Goal: Communication & Community: Answer question/provide support

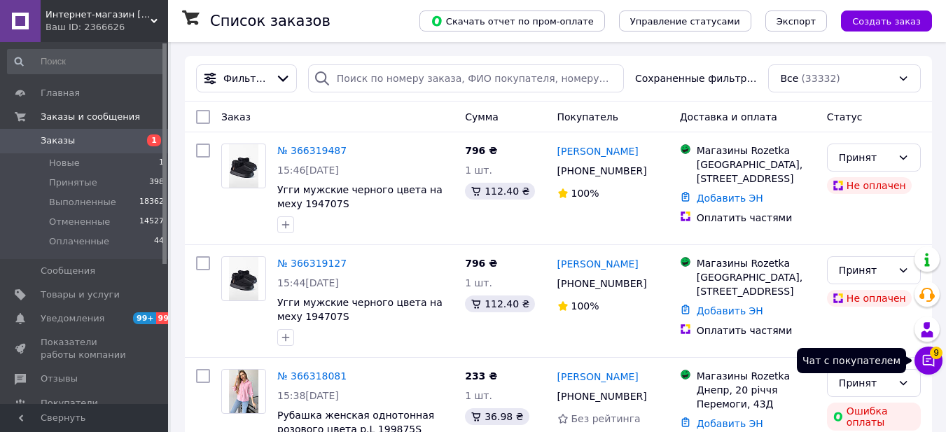
click at [929, 359] on icon at bounding box center [929, 361] width 12 height 12
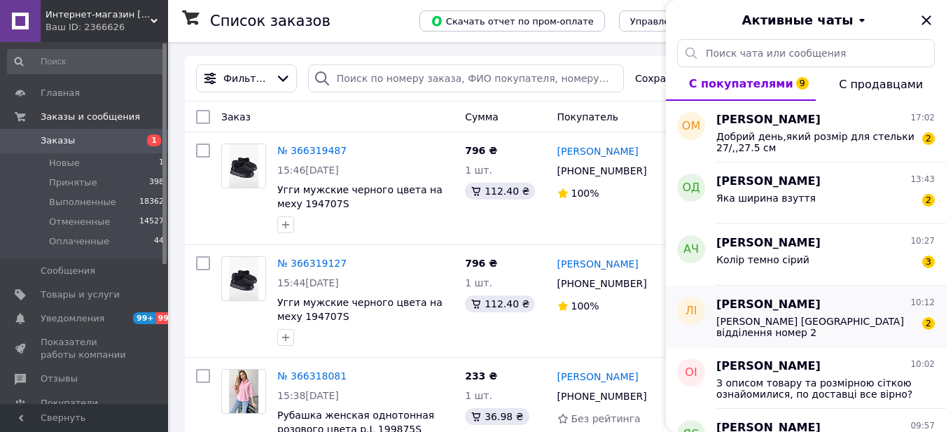
click at [825, 327] on span "[PERSON_NAME] [GEOGRAPHIC_DATA] відділення номер 2 [STREET_ADDRESS] 0968765921" at bounding box center [815, 327] width 199 height 22
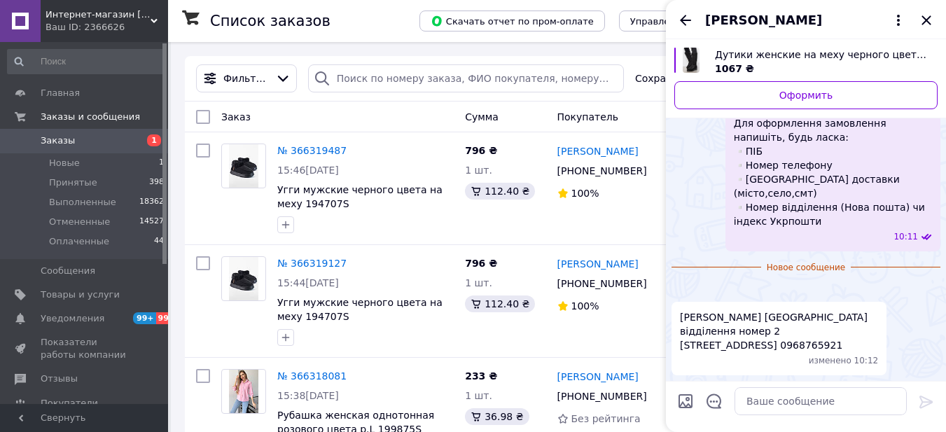
scroll to position [453, 0]
drag, startPoint x: 836, startPoint y: 343, endPoint x: 782, endPoint y: 346, distance: 54.0
click at [782, 346] on span "[PERSON_NAME] [GEOGRAPHIC_DATA] відділення номер 2 [STREET_ADDRESS] 0968765921" at bounding box center [779, 331] width 198 height 42
copy span "0968765921"
click at [805, 401] on textarea at bounding box center [821, 401] width 172 height 28
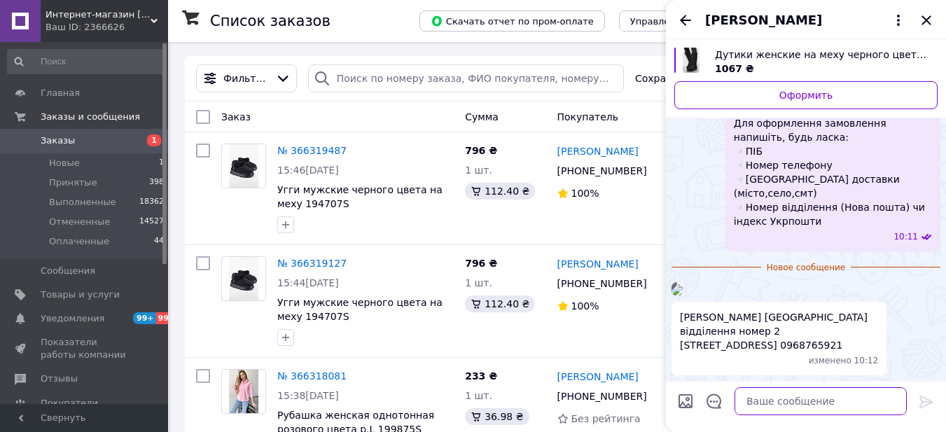
click at [792, 406] on textarea at bounding box center [821, 401] width 172 height 28
paste textarea "Дякуємо, оплату передали в бухгалтерію, відправка протягом 2-х робочих днів. Оч…"
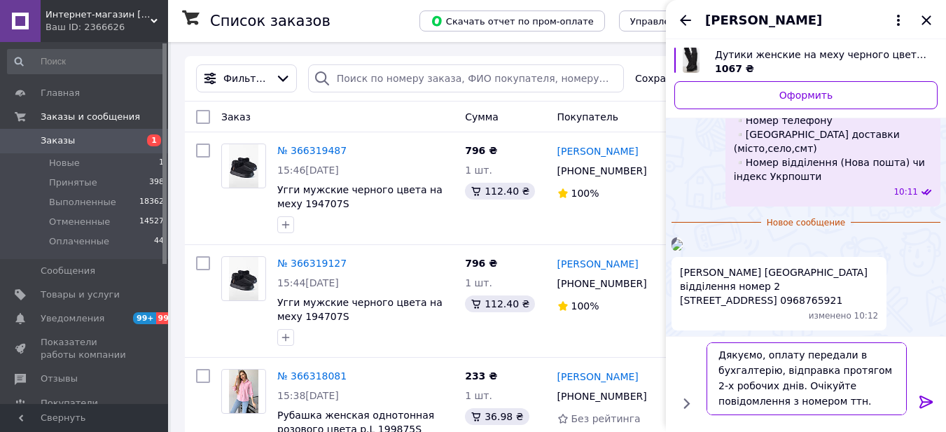
scroll to position [0, 0]
click at [763, 359] on textarea "Дякуємо, оплату передали в бухгалтерію, відправка протягом 2-х робочих днів. Оч…" at bounding box center [807, 378] width 200 height 73
click at [800, 392] on textarea "Дякуємо, замовлення оформлене, оплату передали в бухгалтерію, відправка протяго…" at bounding box center [807, 378] width 200 height 73
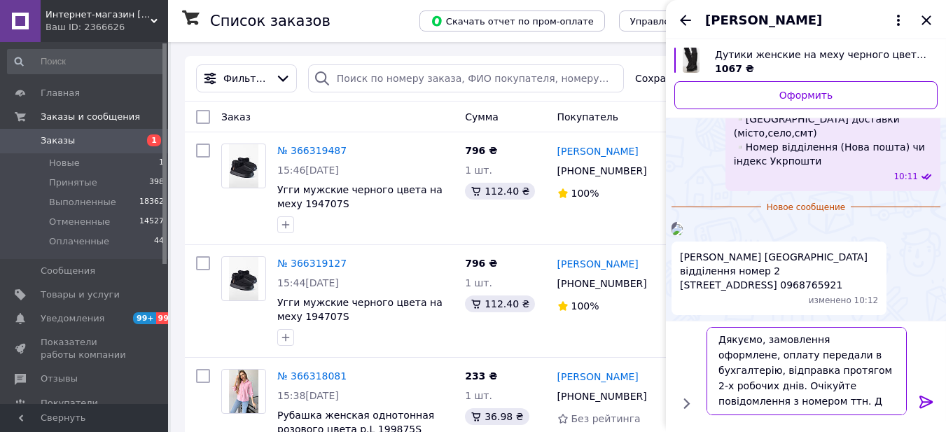
scroll to position [17, 0]
type textarea "Дякуємо, замовлення оформлене, оплату передали в бухгалтерію, відправка протяго…"
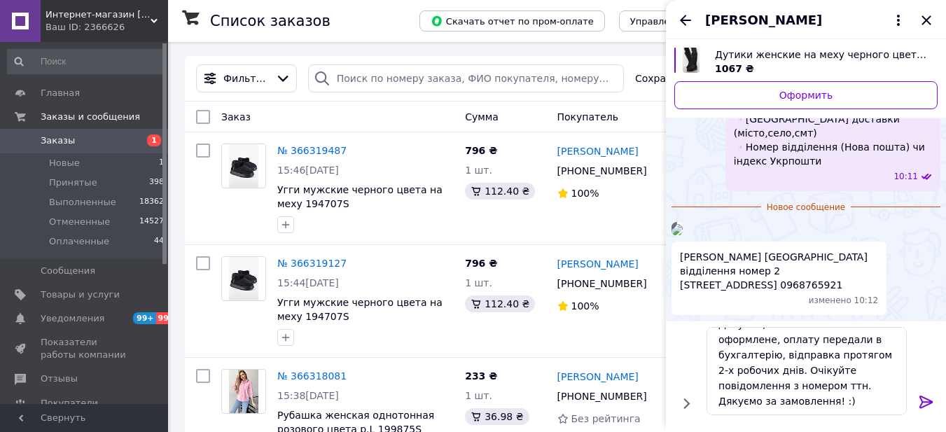
click at [929, 406] on icon at bounding box center [926, 402] width 17 height 17
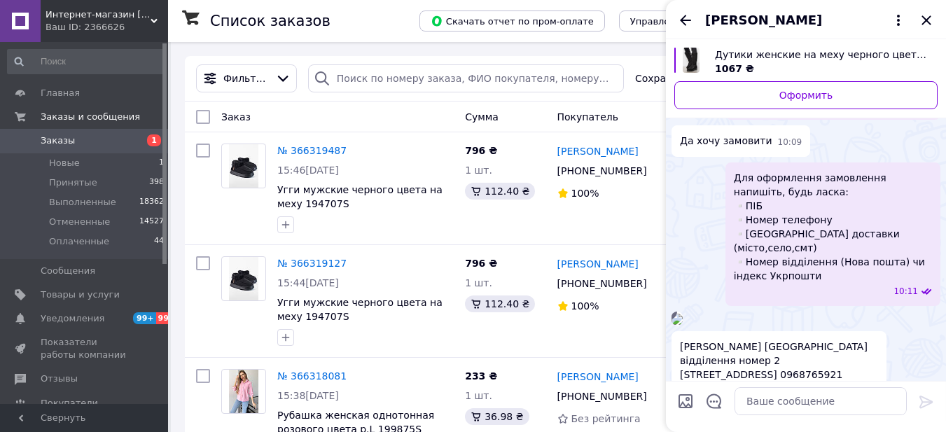
scroll to position [185, 0]
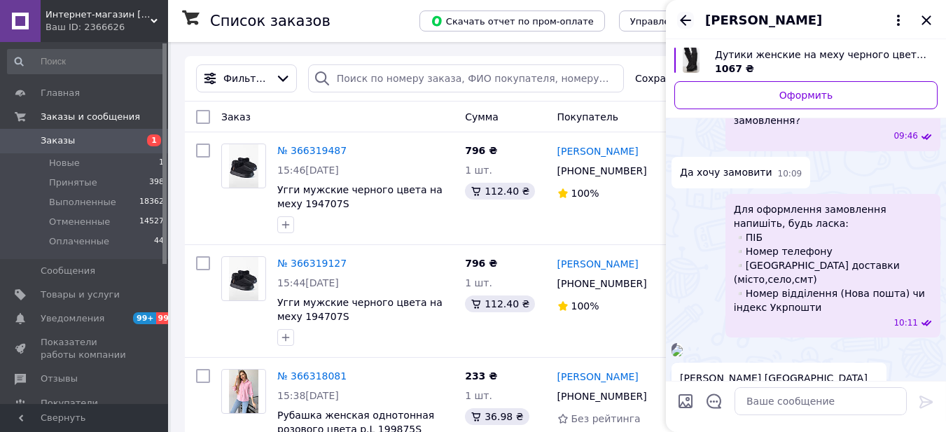
click at [686, 22] on icon "Назад" at bounding box center [685, 20] width 17 height 17
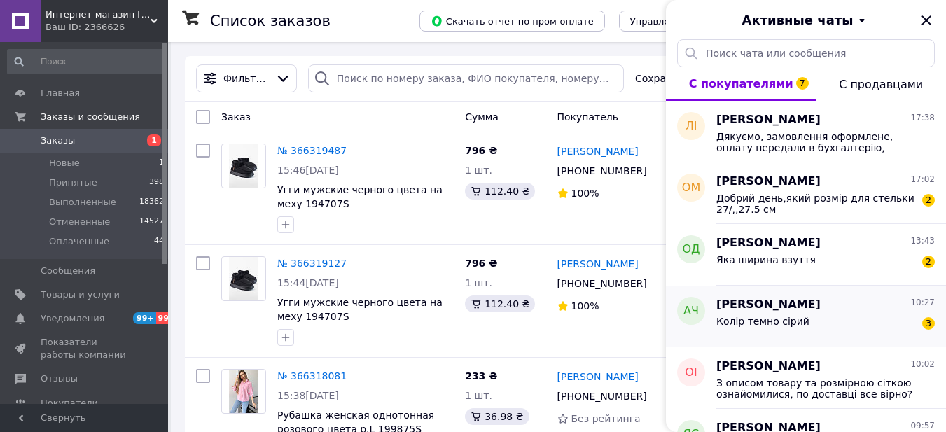
click at [768, 330] on div "Колір темно сірий" at bounding box center [762, 326] width 93 height 20
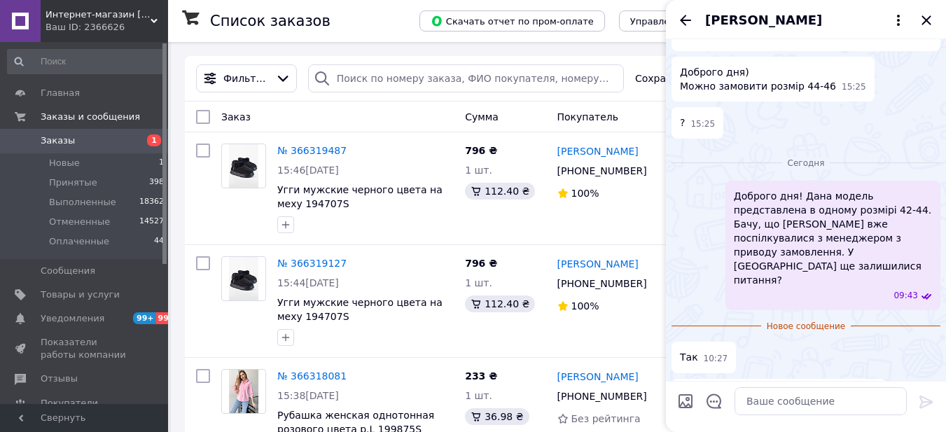
scroll to position [289, 0]
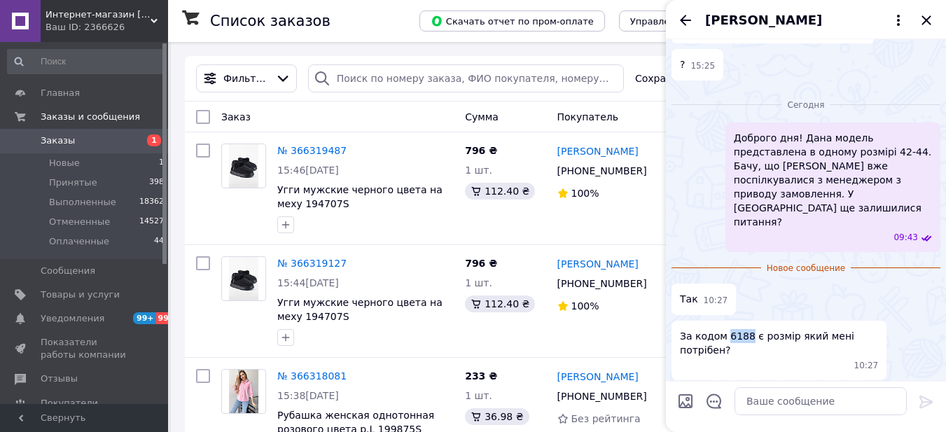
drag, startPoint x: 744, startPoint y: 292, endPoint x: 726, endPoint y: 296, distance: 18.7
click at [726, 329] on span "За кодом 6188 є розмір який мені потрібен?" at bounding box center [779, 343] width 198 height 28
copy span "6188"
click at [784, 410] on textarea at bounding box center [821, 401] width 172 height 28
click at [796, 404] on textarea at bounding box center [821, 401] width 172 height 28
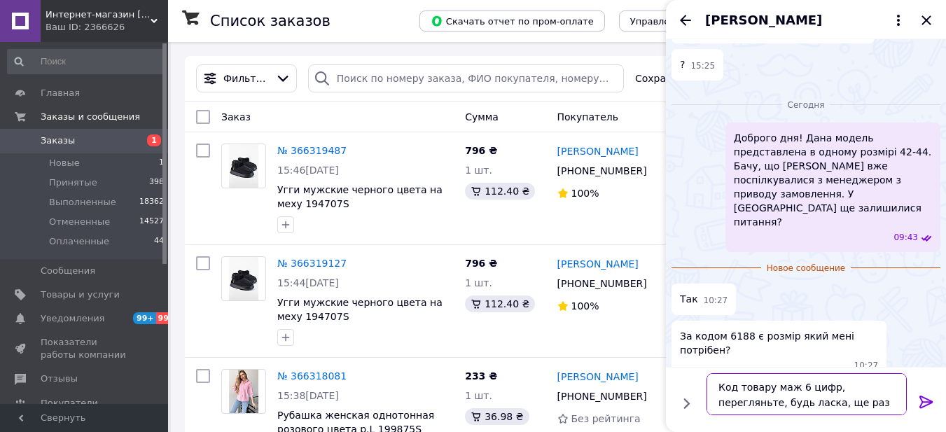
scroll to position [1, 0]
click at [790, 389] on textarea "Код товару маж 6 цифр, перегляньте, будь ласка, ще раз код." at bounding box center [807, 394] width 200 height 42
click at [846, 405] on textarea "Код товару має 6 цифр, перегляньте, будь ласка, ще раз код." at bounding box center [807, 394] width 200 height 42
type textarea "Код товару має 6 цифр, перегляньте, будь ласка, ще раз код."
click at [919, 401] on icon at bounding box center [926, 402] width 17 height 17
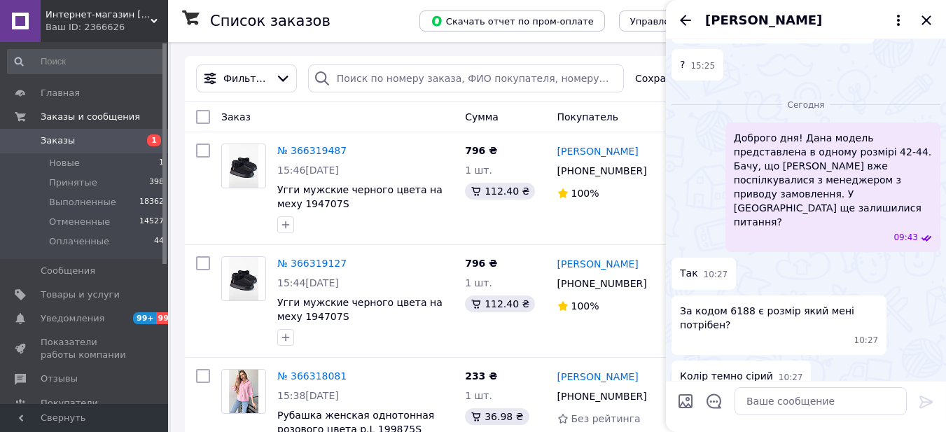
scroll to position [329, 0]
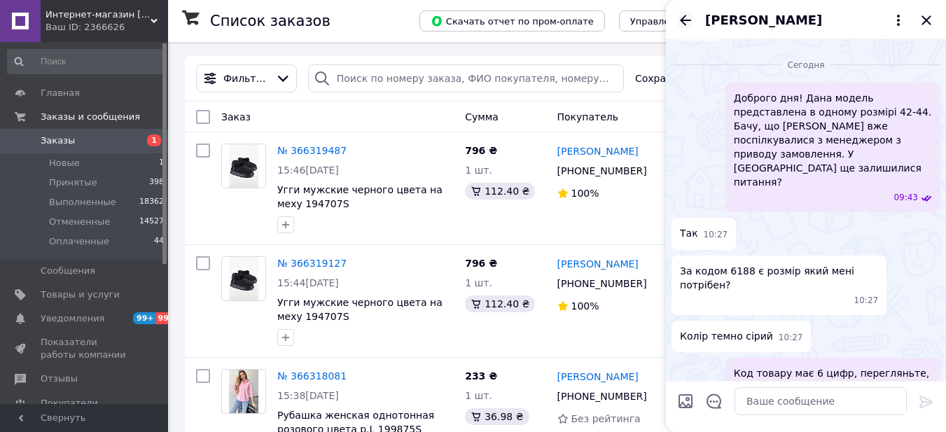
click at [684, 18] on icon "Назад" at bounding box center [685, 20] width 11 height 11
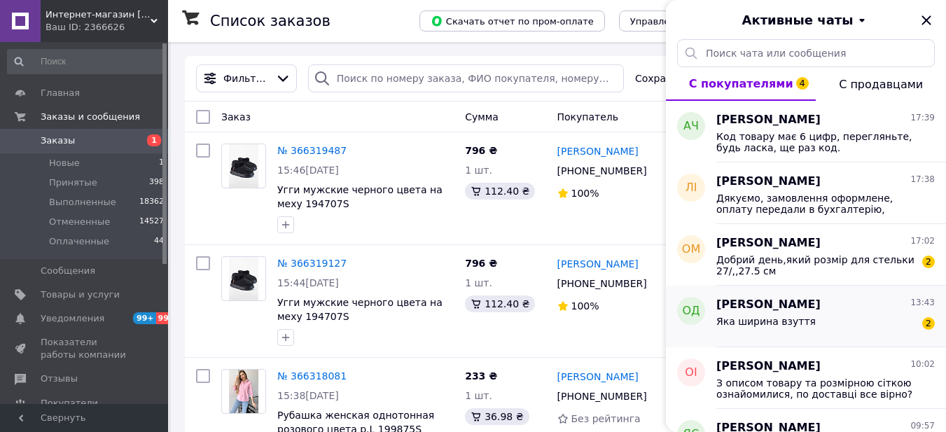
click at [811, 326] on div "Яка ширина взуття 2" at bounding box center [825, 324] width 218 height 22
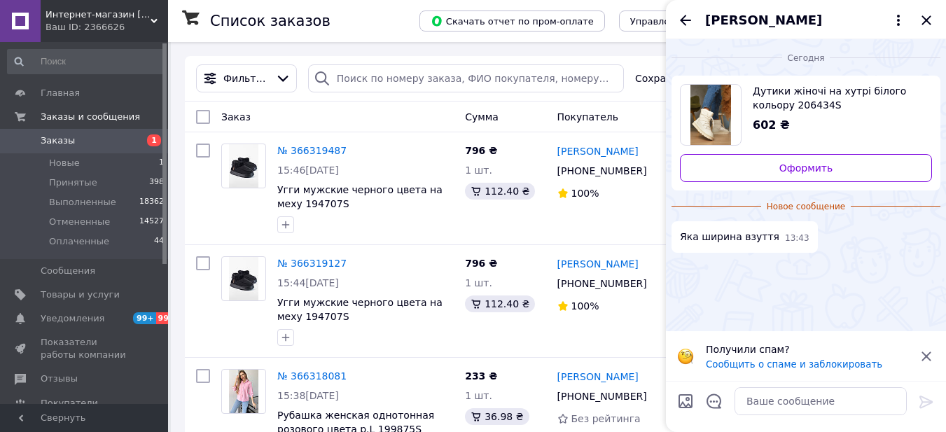
drag, startPoint x: 928, startPoint y: 356, endPoint x: 916, endPoint y: 335, distance: 24.1
click at [927, 355] on icon at bounding box center [926, 356] width 17 height 17
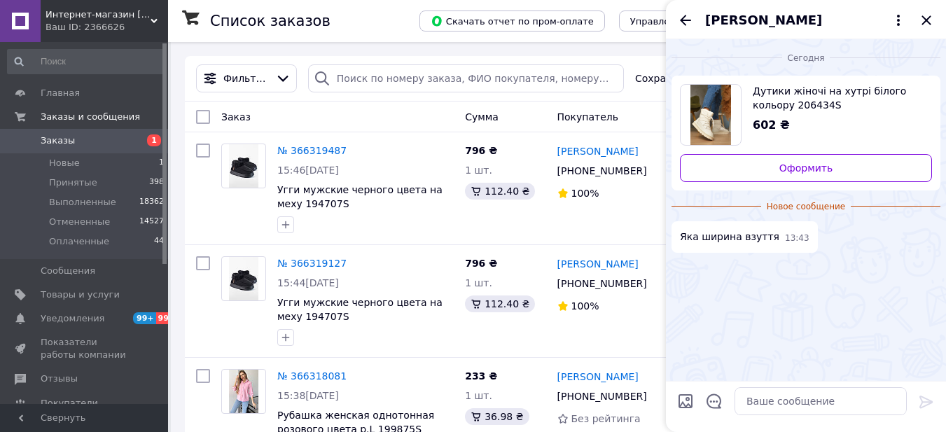
click at [707, 106] on img "Посмотреть товар" at bounding box center [710, 115] width 40 height 60
click at [770, 401] on textarea at bounding box center [821, 401] width 172 height 28
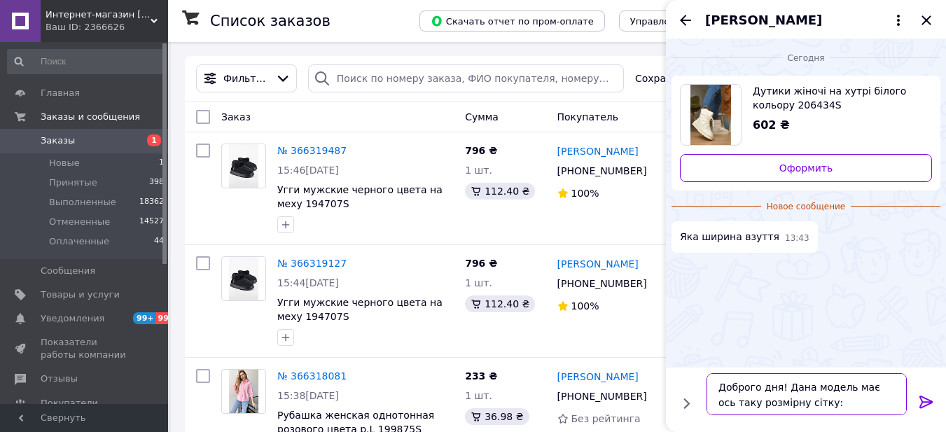
type textarea "Доброго дня! Дана модель має ось таку розмірну сітку:"
click at [927, 401] on icon at bounding box center [926, 402] width 17 height 17
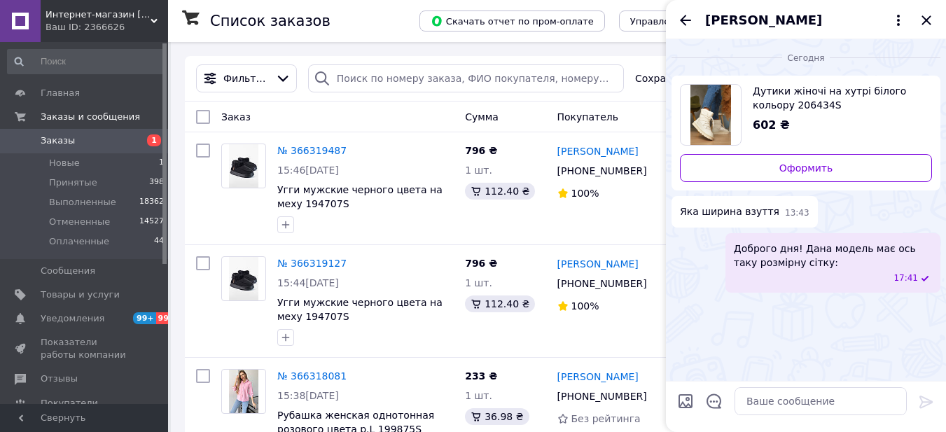
click at [684, 403] on input "Загрузить файлы" at bounding box center [685, 401] width 17 height 17
type input "C:\fakepath\Screenshot_2.png"
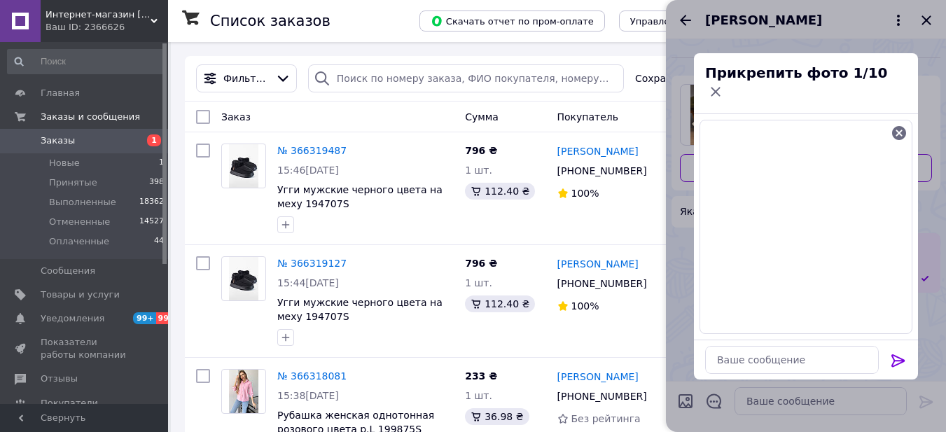
click at [895, 355] on icon at bounding box center [898, 360] width 17 height 17
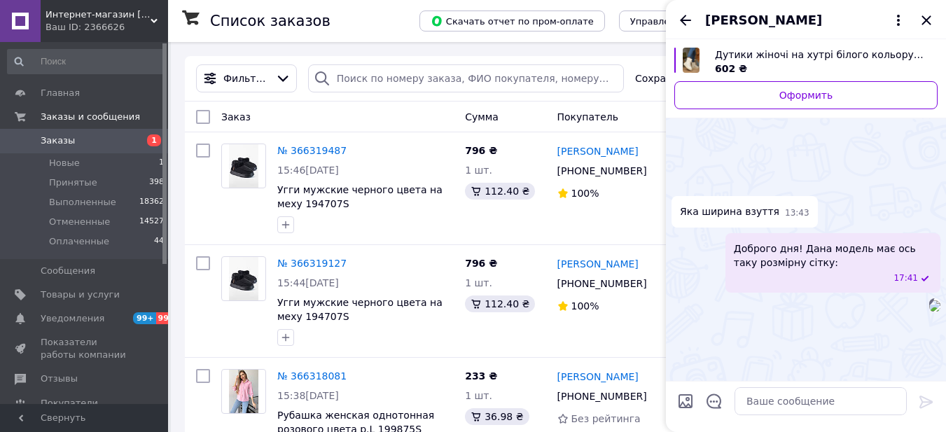
scroll to position [11, 0]
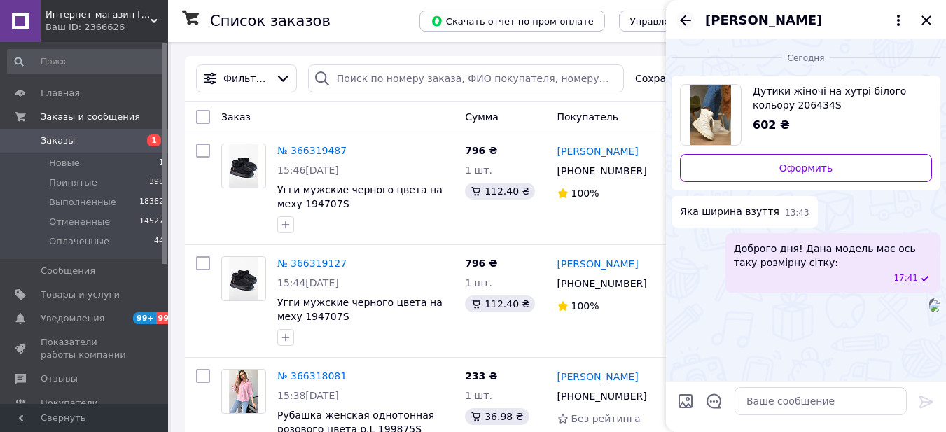
click at [688, 20] on icon "Назад" at bounding box center [685, 20] width 11 height 11
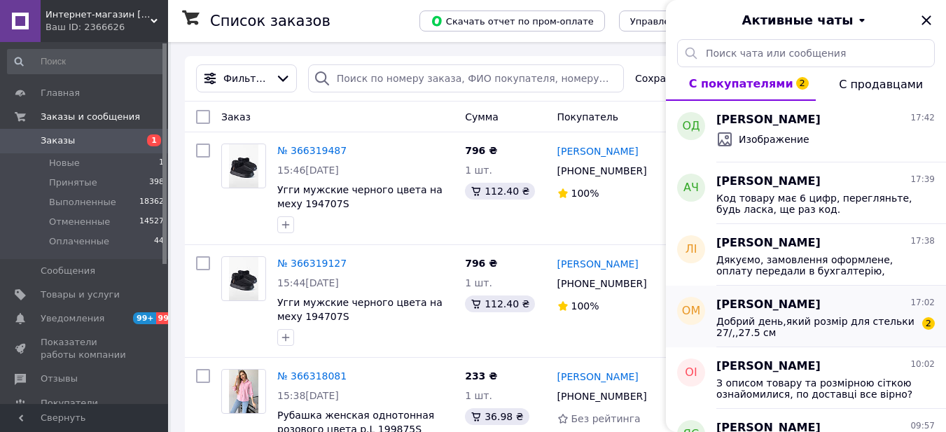
click at [821, 326] on span "Добрий день,який розмір для стельки 27/,,27.5 см" at bounding box center [815, 327] width 199 height 22
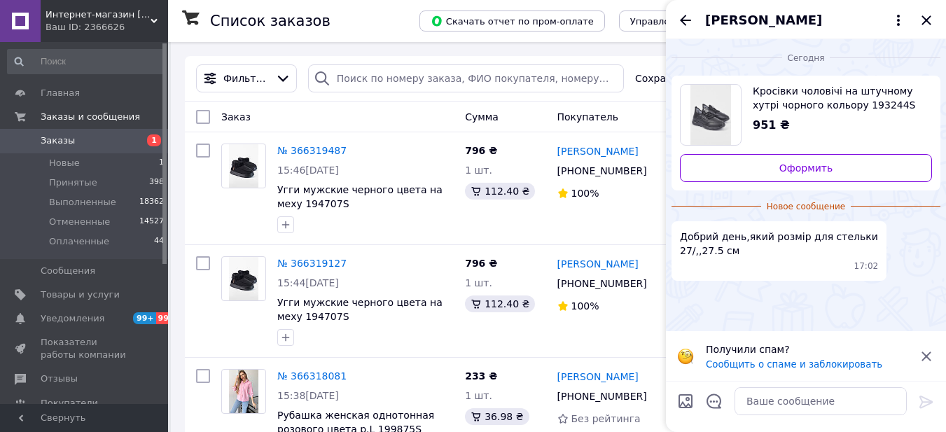
click at [798, 101] on span "Кросівки чоловічі на штучному хутрі чорного кольору 193244S" at bounding box center [837, 98] width 168 height 28
click at [924, 354] on icon at bounding box center [926, 356] width 17 height 17
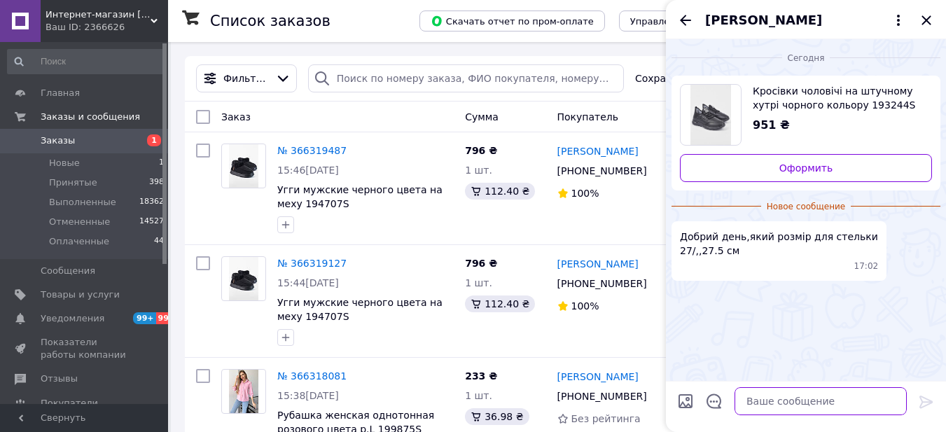
click at [767, 398] on textarea at bounding box center [821, 401] width 172 height 28
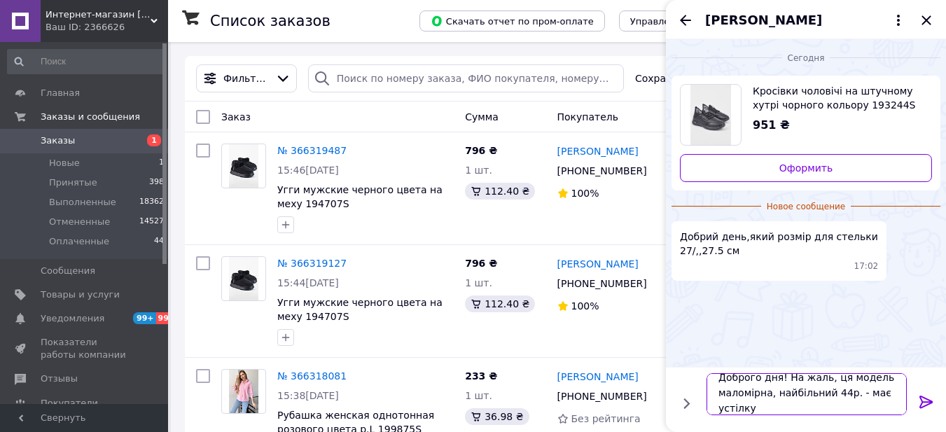
scroll to position [1, 0]
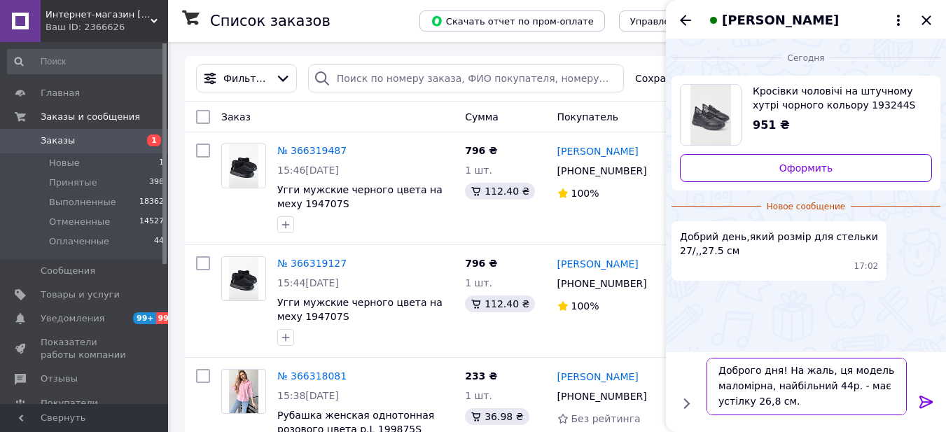
type textarea "Доброго дня! На жаль, ця модель маломірна, найбільний 44р. - має устілку 26,8 с…"
click at [926, 405] on icon at bounding box center [925, 402] width 13 height 13
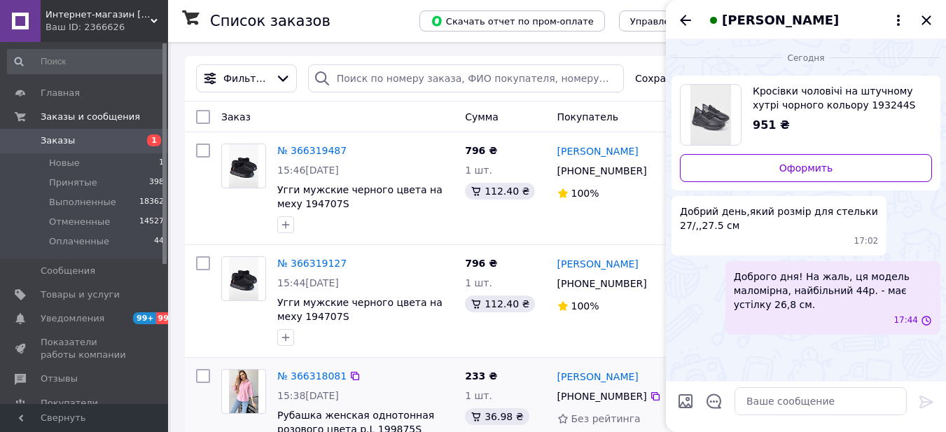
scroll to position [0, 0]
click at [775, 401] on textarea at bounding box center [821, 401] width 172 height 28
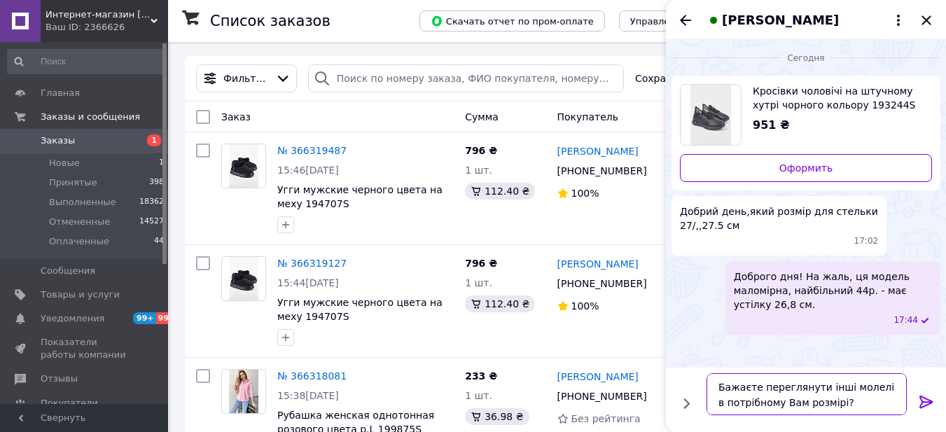
type textarea "Бажаєте переглянути інші молелі в потрібному Вам розмірі?"
click at [925, 396] on icon at bounding box center [926, 402] width 17 height 17
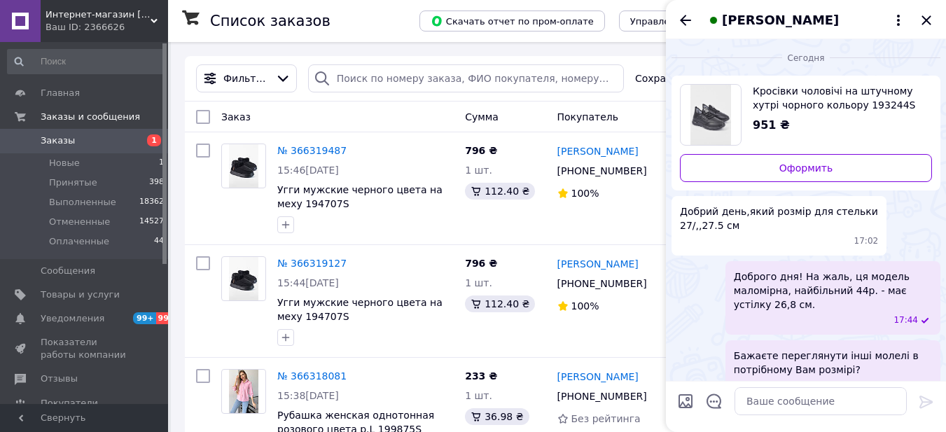
scroll to position [25, 0]
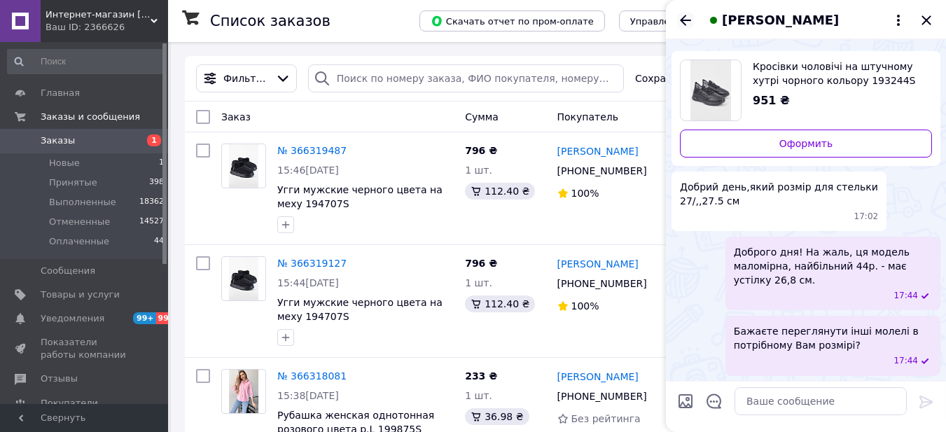
click at [684, 23] on icon "Назад" at bounding box center [685, 20] width 11 height 11
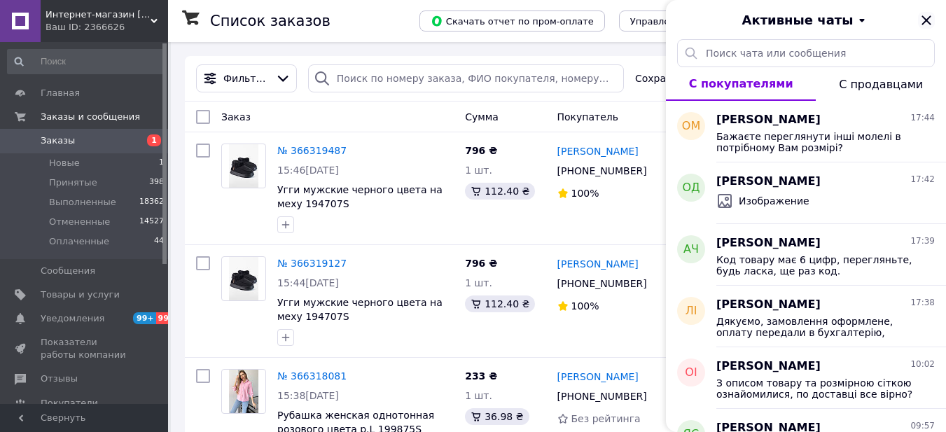
click at [932, 19] on icon "Закрыть" at bounding box center [926, 20] width 17 height 17
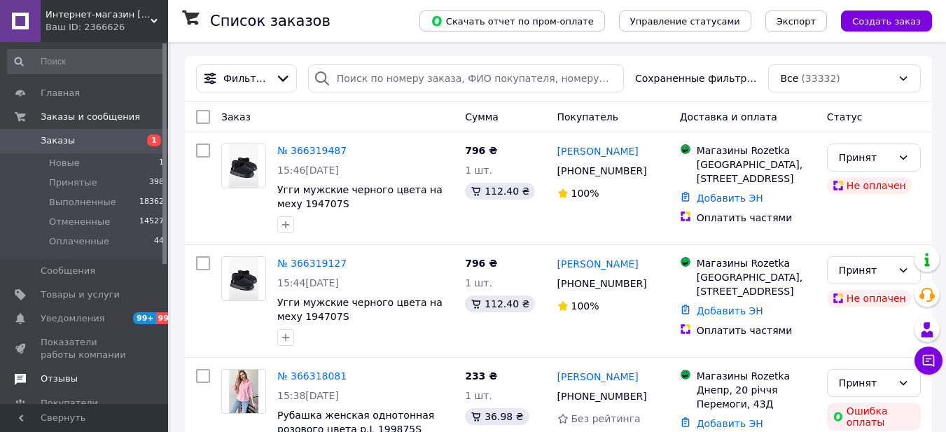
click at [60, 378] on span "Отзывы" at bounding box center [59, 379] width 37 height 13
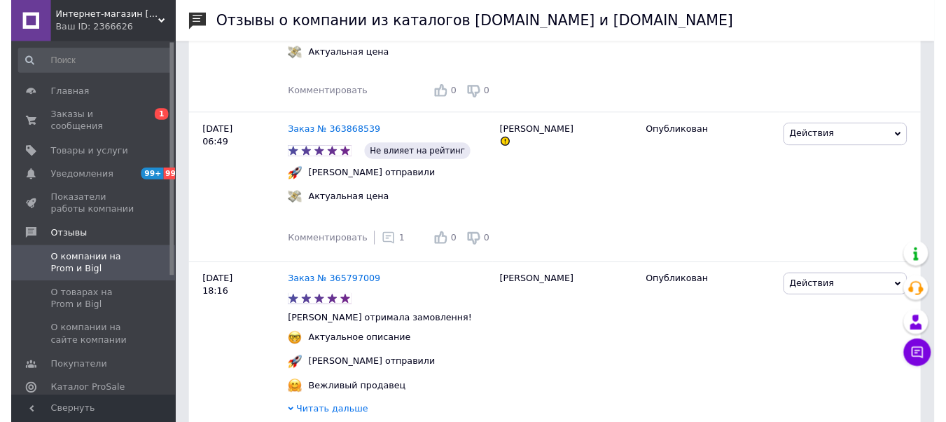
scroll to position [973, 0]
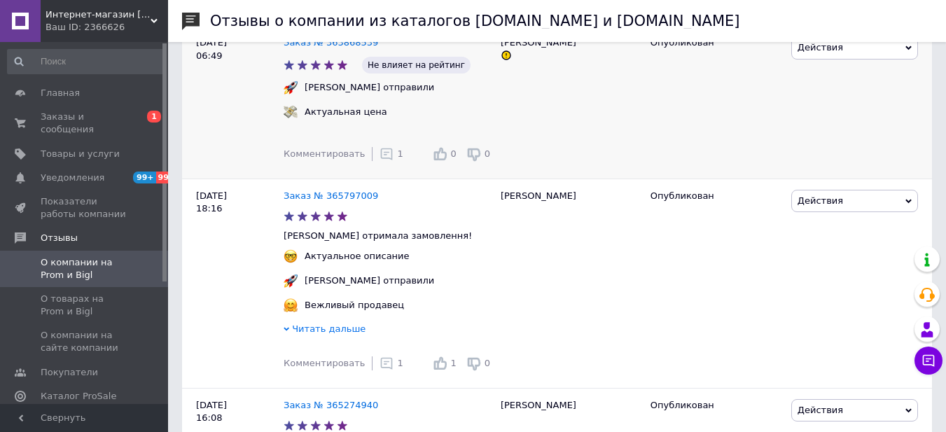
click at [380, 148] on icon at bounding box center [387, 154] width 14 height 14
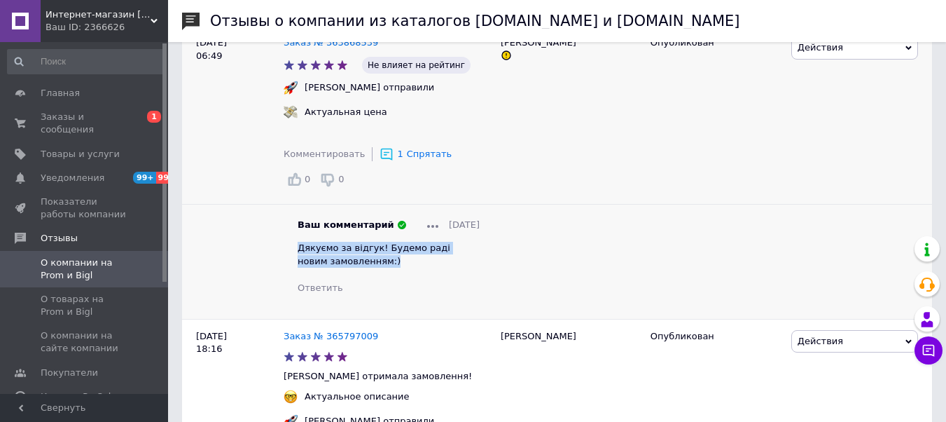
drag, startPoint x: 362, startPoint y: 262, endPoint x: 298, endPoint y: 244, distance: 66.3
click at [298, 244] on div "Дякуємо за відгук! Будемо раді новим замовленням:)" at bounding box center [389, 254] width 182 height 25
copy span "Дякуємо за відгук! Будемо раді новим замовленням:)"
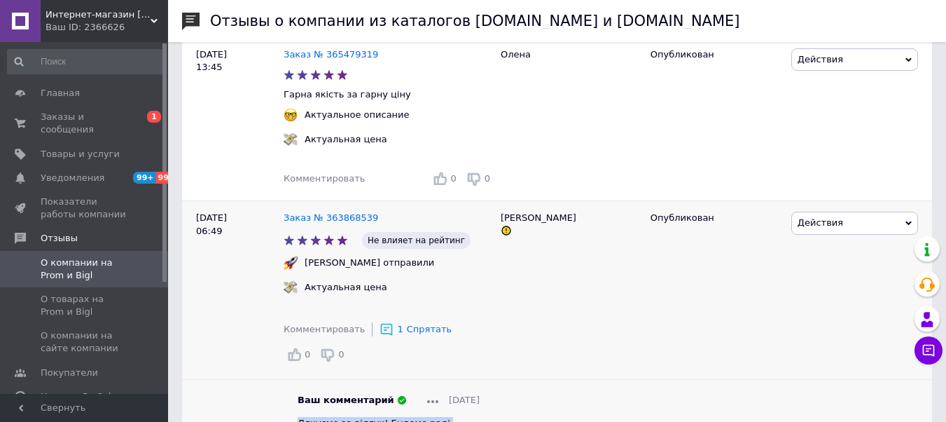
scroll to position [784, 0]
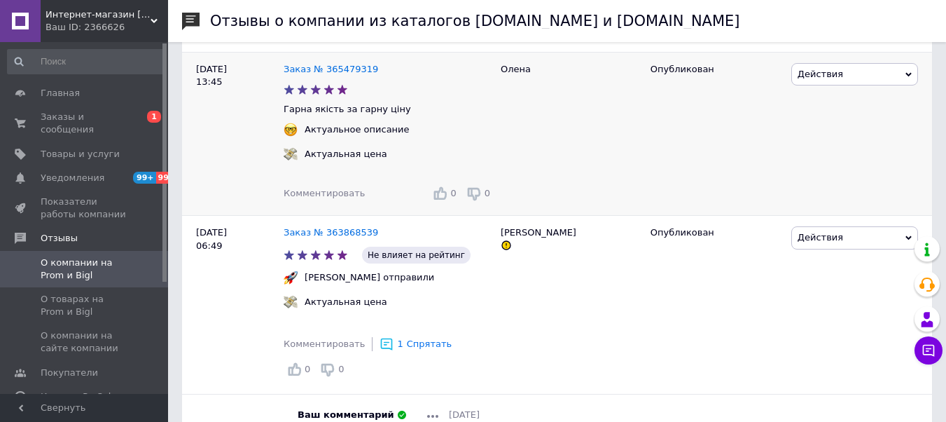
click at [318, 188] on span "Комментировать" at bounding box center [324, 193] width 81 height 11
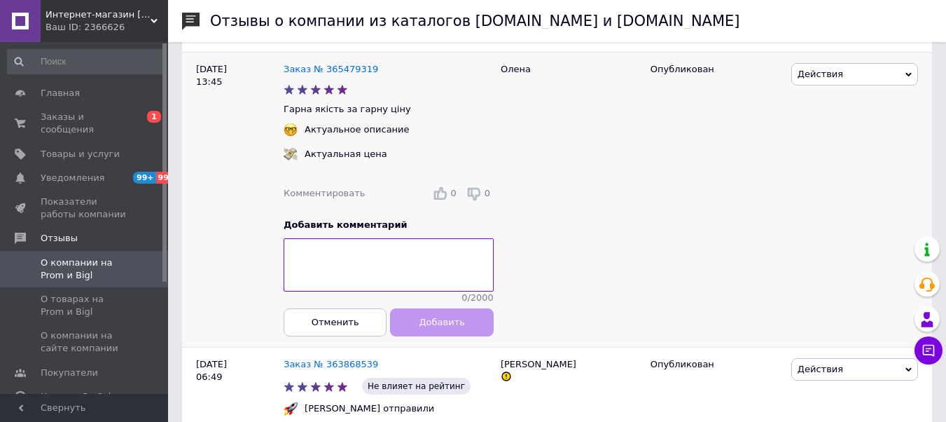
click at [354, 255] on textarea at bounding box center [389, 265] width 210 height 53
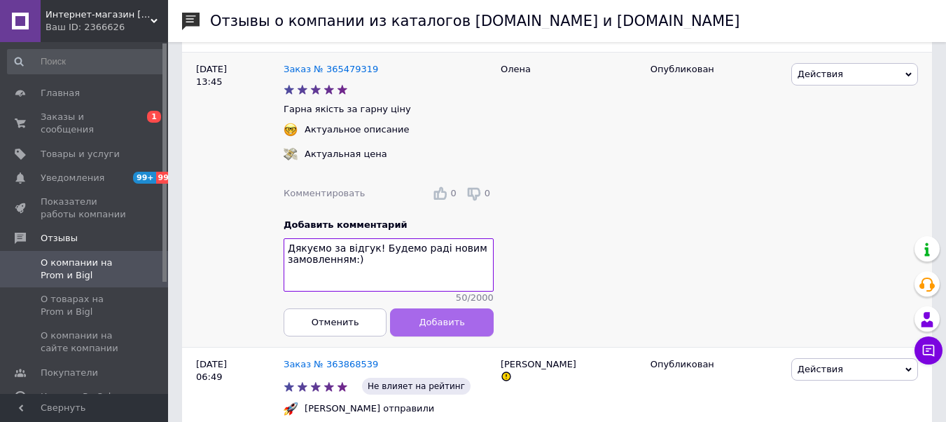
type textarea "Дякуємо за відгук! Будемо раді новим замовленням:)"
click at [438, 320] on span "Добавить" at bounding box center [442, 322] width 46 height 11
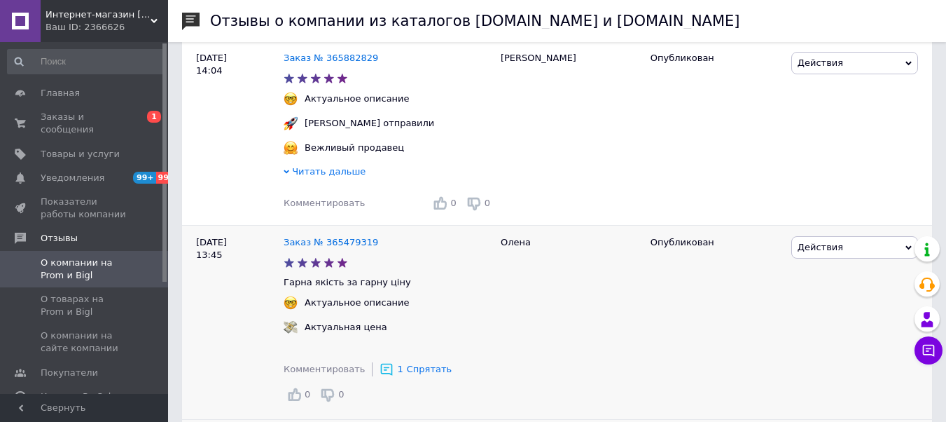
scroll to position [520, 0]
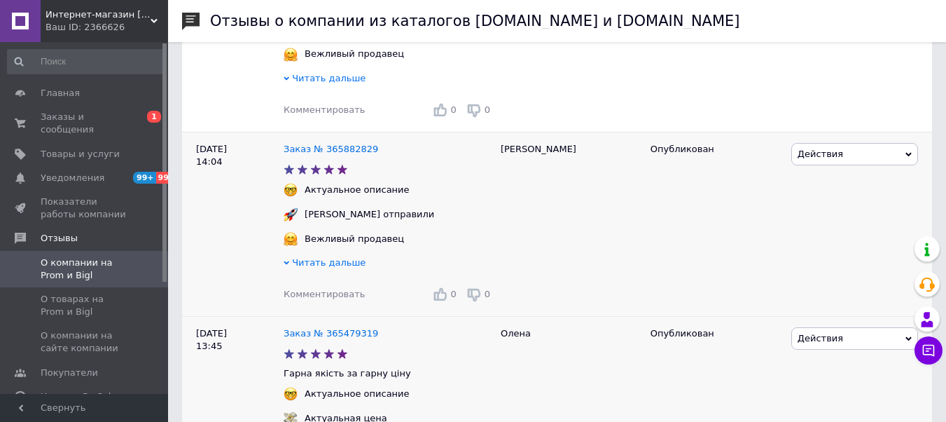
click at [312, 289] on span "Комментировать" at bounding box center [324, 294] width 81 height 11
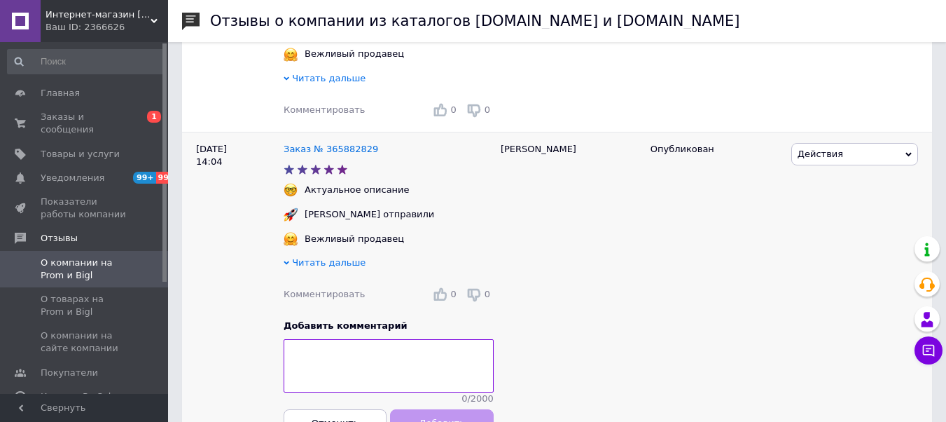
click at [361, 361] on textarea at bounding box center [389, 365] width 210 height 53
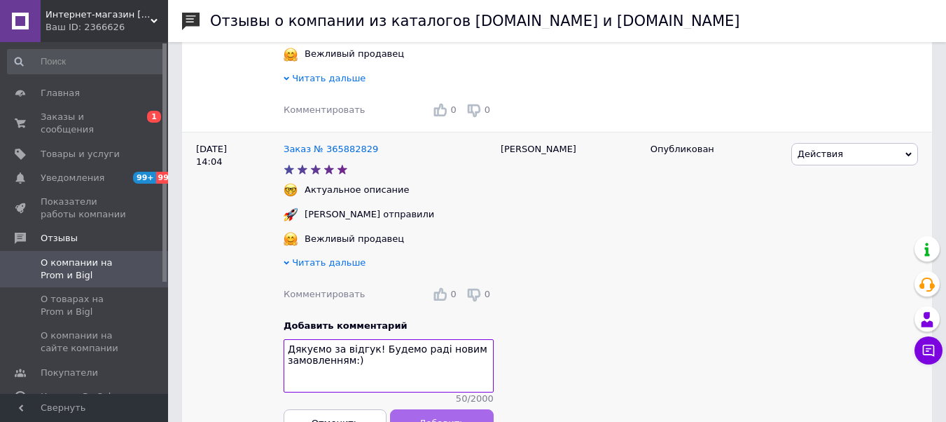
type textarea "Дякуємо за відгук! Будемо раді новим замовленням:)"
click at [428, 415] on button "Добавить" at bounding box center [442, 423] width 103 height 28
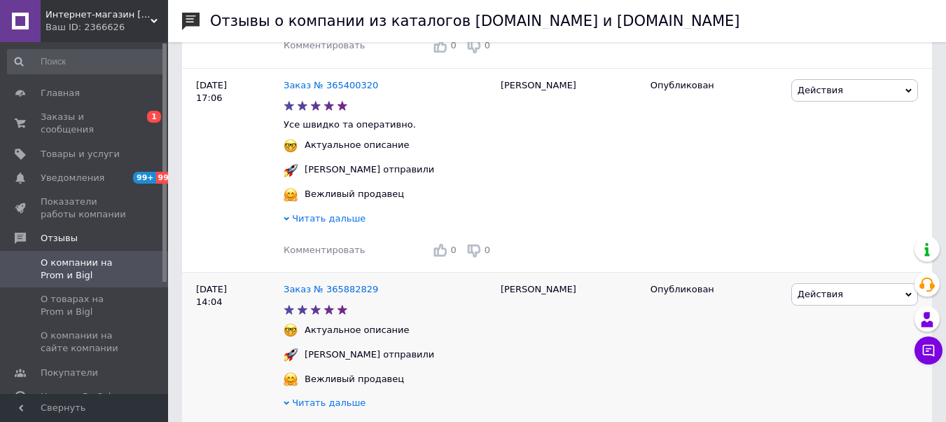
scroll to position [372, 0]
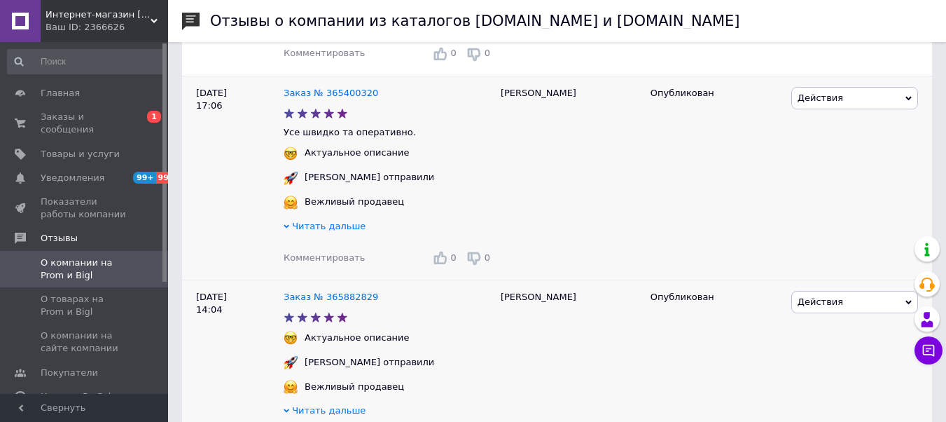
click at [317, 252] on span "Комментировать" at bounding box center [324, 257] width 81 height 11
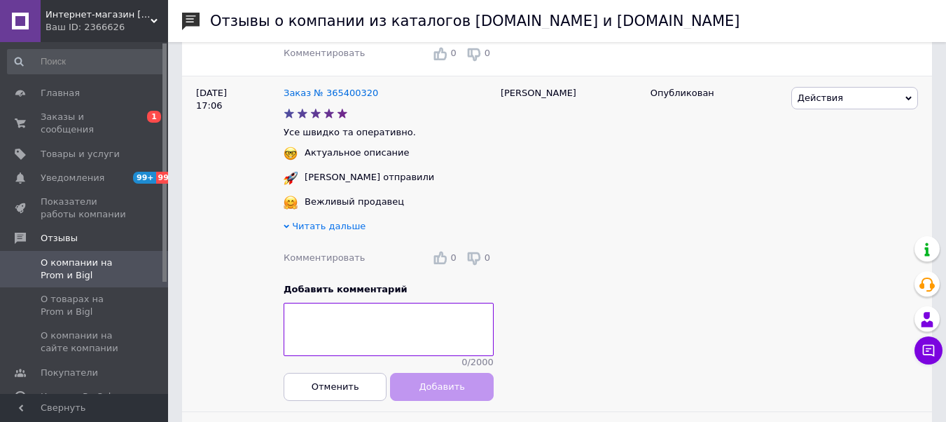
click at [363, 320] on textarea at bounding box center [389, 329] width 210 height 53
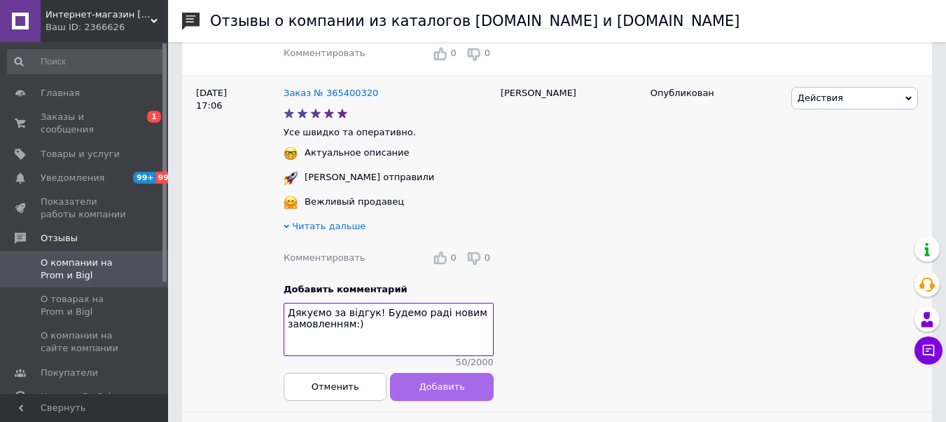
type textarea "Дякуємо за відгук! Будемо раді новим замовленням:)"
click at [448, 387] on span "Добавить" at bounding box center [442, 386] width 46 height 11
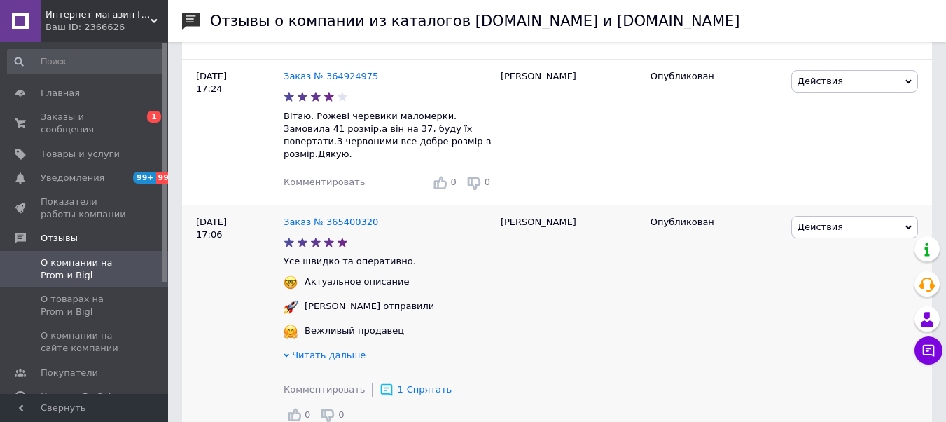
scroll to position [211, 0]
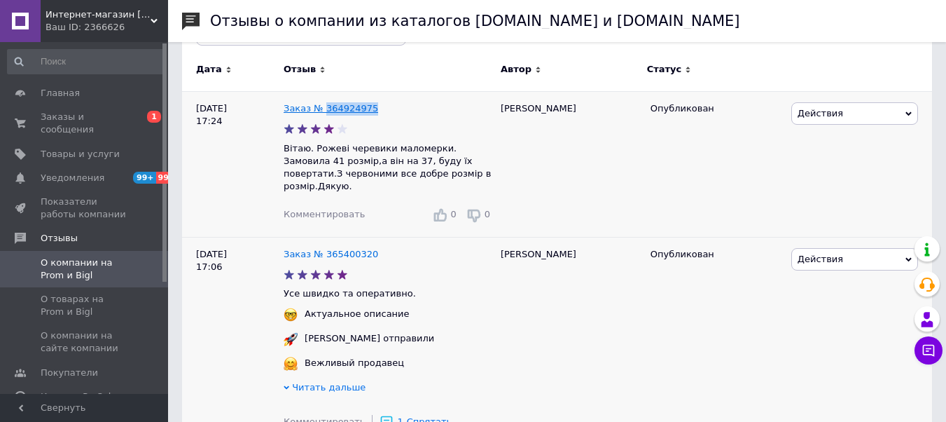
drag, startPoint x: 373, startPoint y: 107, endPoint x: 323, endPoint y: 109, distance: 49.8
click at [323, 109] on div "Заказ № 364924975" at bounding box center [389, 108] width 216 height 19
copy link "364924975"
click at [316, 209] on span "Комментировать" at bounding box center [324, 214] width 81 height 11
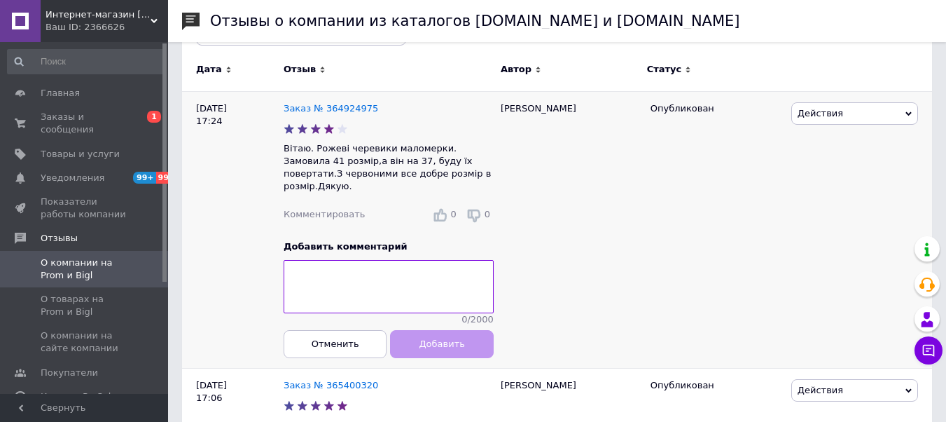
click at [326, 270] on textarea at bounding box center [389, 286] width 210 height 53
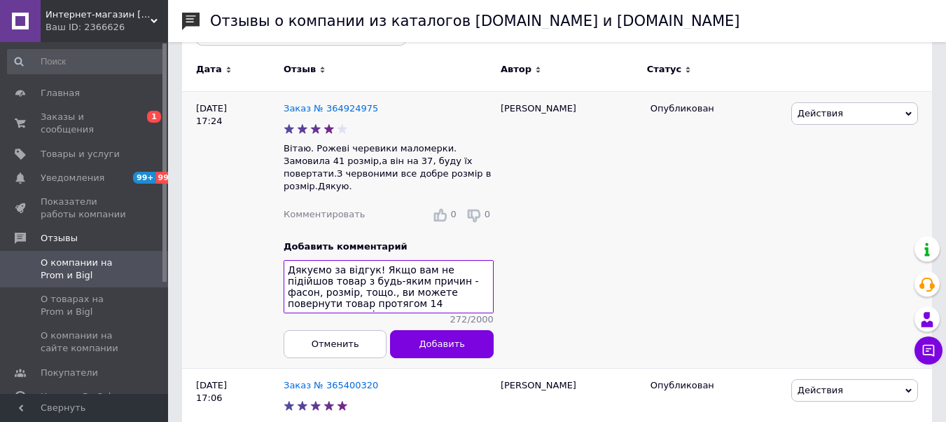
scroll to position [50, 0]
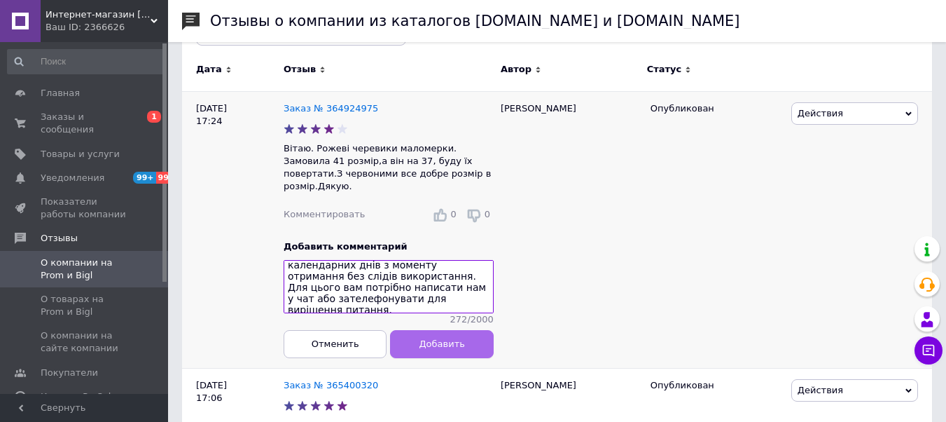
type textarea "Дякуємо за відгук! Якщо вам не підійшов товар з будь-яким причин - фасон, розмі…"
click at [422, 338] on span "Добавить" at bounding box center [442, 343] width 46 height 11
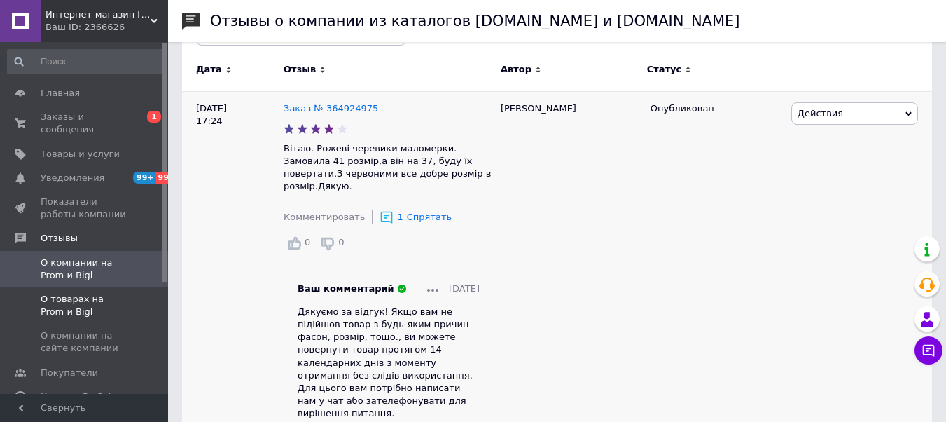
click at [99, 293] on span "О товарах на Prom и Bigl" at bounding box center [85, 305] width 89 height 25
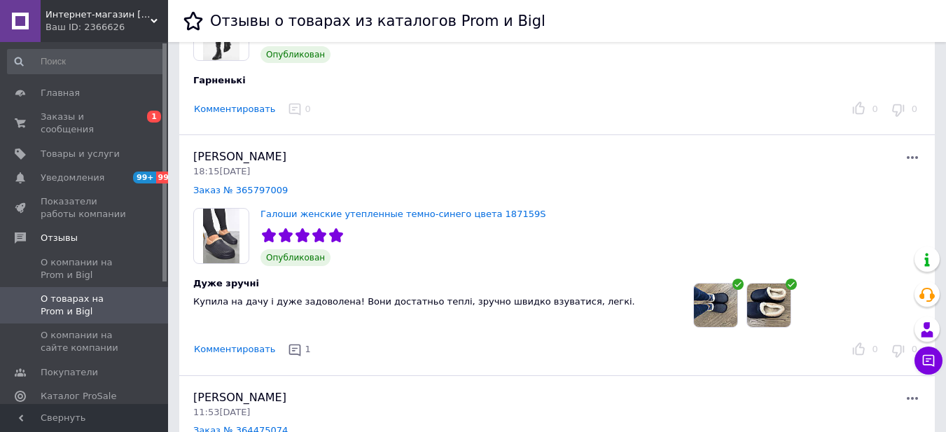
scroll to position [191, 0]
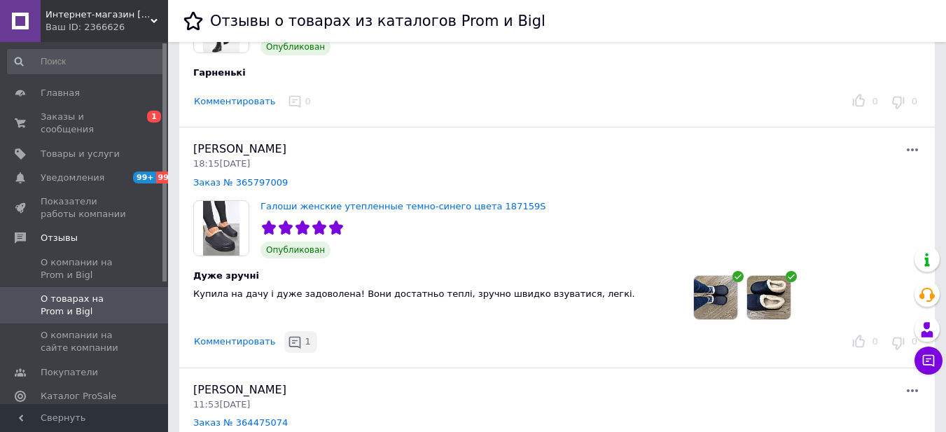
click at [288, 342] on icon "button" at bounding box center [295, 342] width 14 height 14
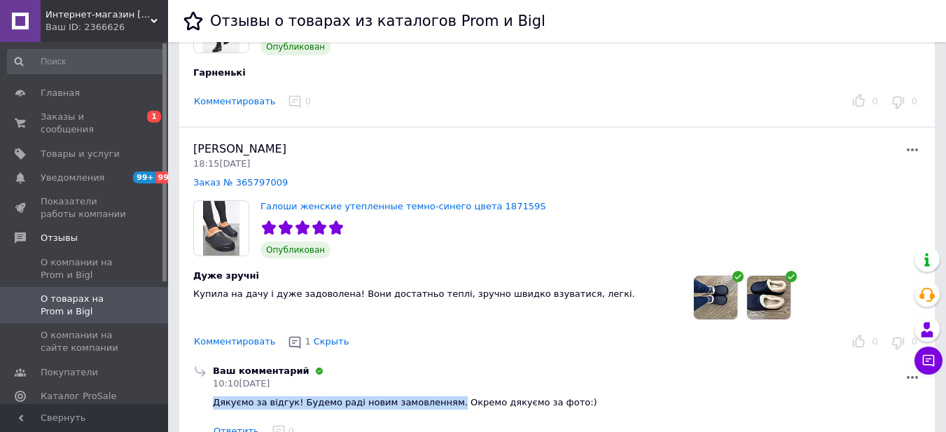
drag, startPoint x: 433, startPoint y: 404, endPoint x: 211, endPoint y: 403, distance: 222.7
click at [211, 403] on div "Ваш комментарий 10:10[DATE] Дякуємо за відгук! Будемо раді новим замовленням. О…" at bounding box center [567, 403] width 714 height 77
copy span "Дякуємо за відгук! Будемо раді новим замовленням."
click at [247, 99] on button "Комментировать" at bounding box center [234, 102] width 83 height 15
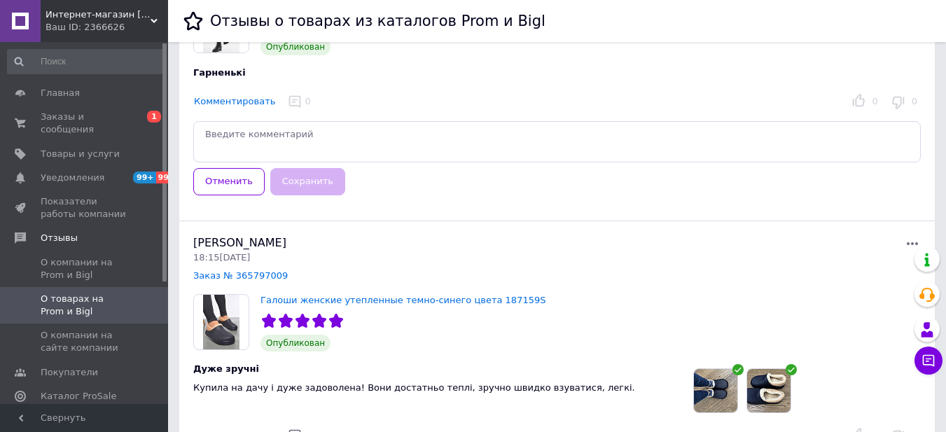
click at [281, 144] on textarea at bounding box center [557, 141] width 728 height 41
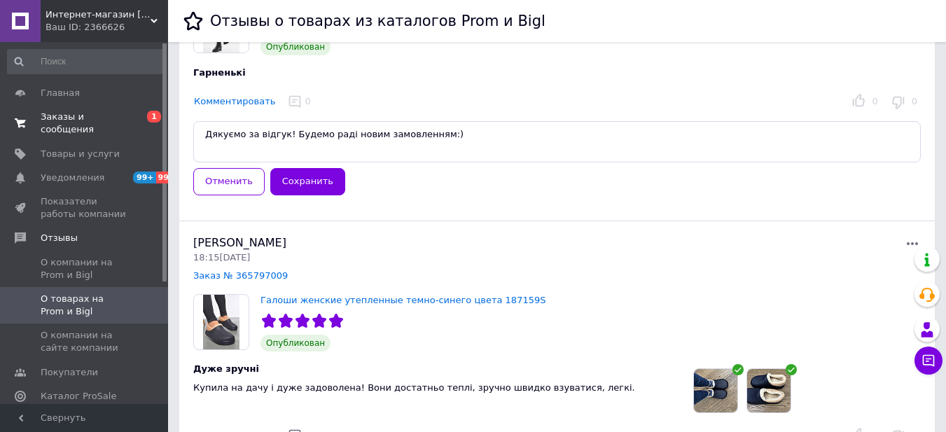
drag, startPoint x: 457, startPoint y: 133, endPoint x: 158, endPoint y: 105, distance: 300.3
type textarea "Дякуємо за відгук! Будемо раді новим замовленням:)"
click at [316, 186] on button "Сохранить" at bounding box center [307, 181] width 75 height 27
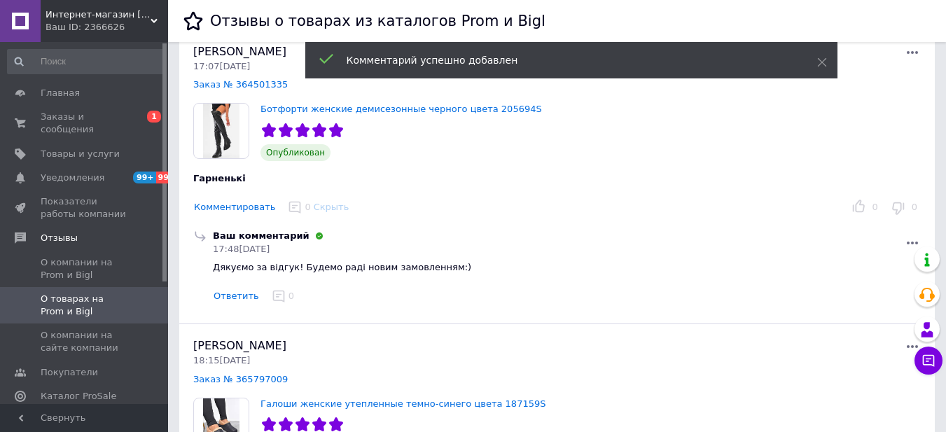
scroll to position [0, 0]
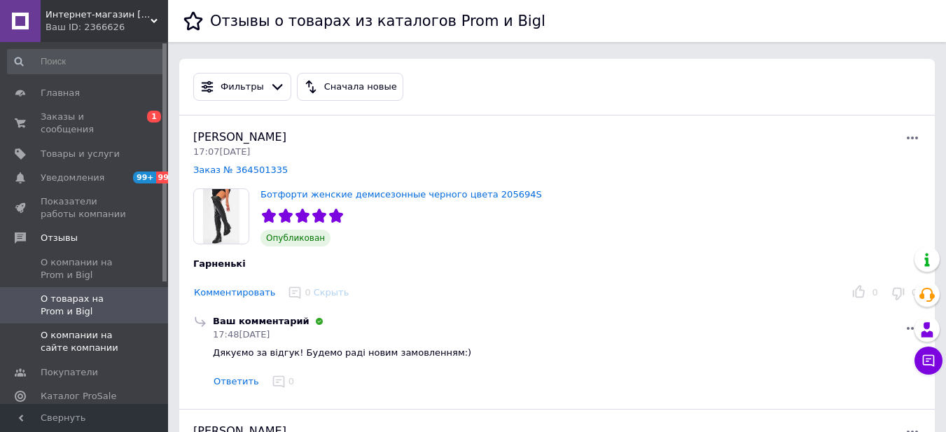
click at [102, 329] on span "О компании на сайте компании" at bounding box center [85, 341] width 89 height 25
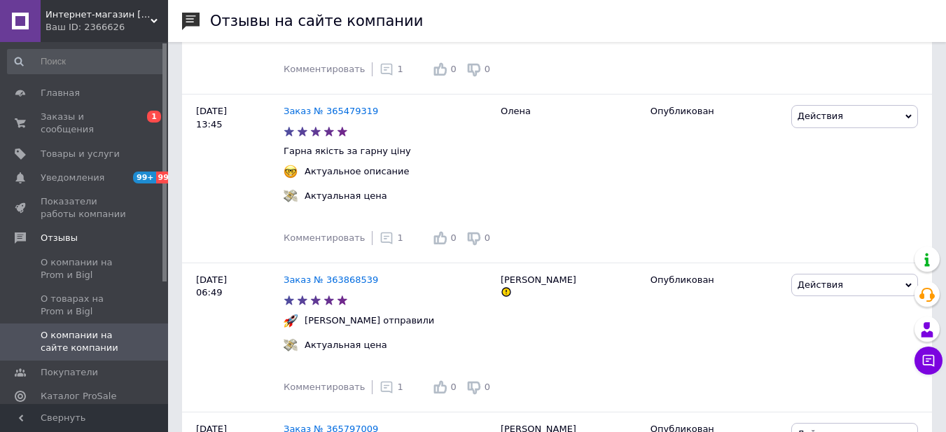
scroll to position [713, 0]
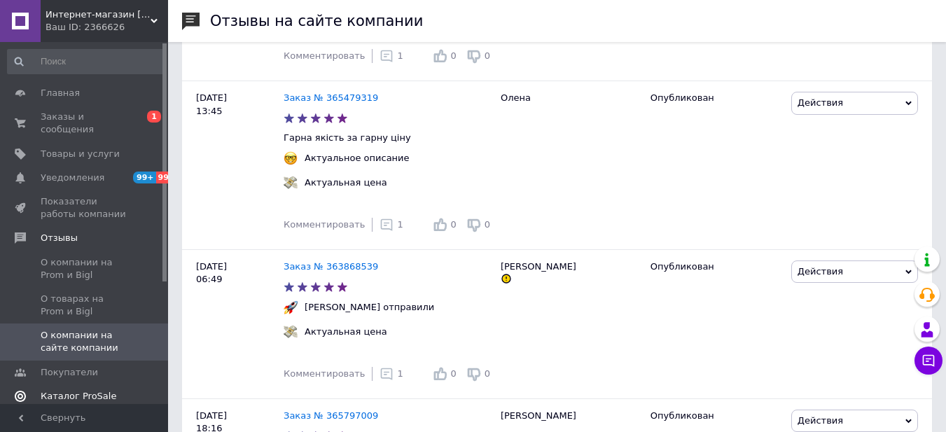
click at [80, 390] on span "Каталог ProSale" at bounding box center [79, 396] width 76 height 13
